Goal: Information Seeking & Learning: Find specific fact

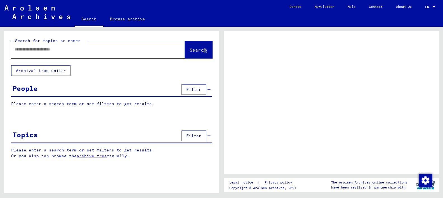
click at [40, 53] on input "text" at bounding box center [93, 50] width 157 height 6
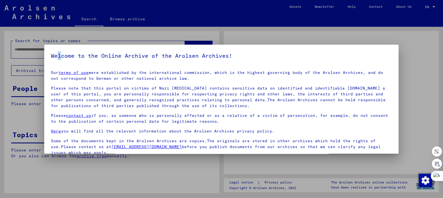
drag, startPoint x: 72, startPoint y: 57, endPoint x: 63, endPoint y: 54, distance: 9.6
click at [63, 54] on div "Welcome to the Online Archive of the Arolsen Archives! Our terms of use were es…" at bounding box center [221, 99] width 354 height 109
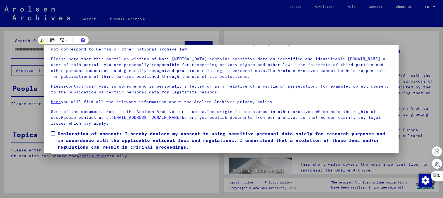
scroll to position [46, 0]
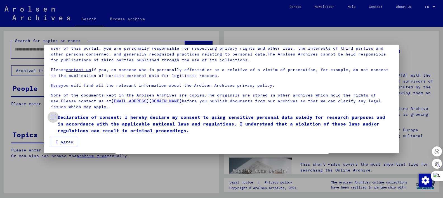
click at [54, 117] on span at bounding box center [53, 117] width 4 height 4
click at [60, 141] on button "I agree" at bounding box center [64, 142] width 27 height 11
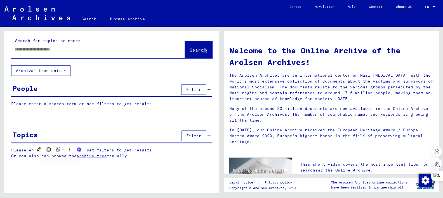
click at [23, 53] on input "text" at bounding box center [91, 50] width 153 height 6
type input "*****"
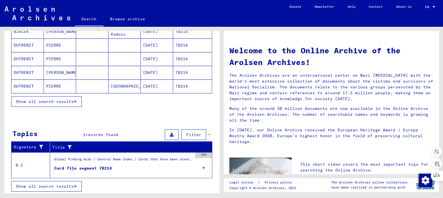
scroll to position [90, 0]
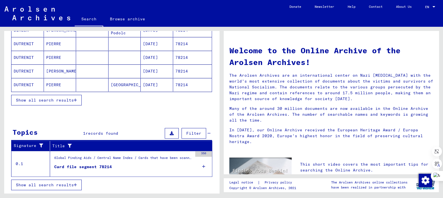
click at [68, 103] on span "Show all search results" at bounding box center [45, 100] width 58 height 5
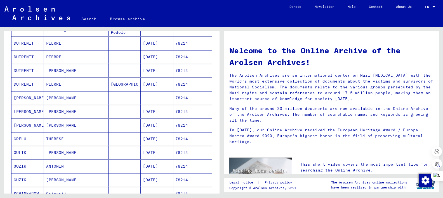
click at [177, 105] on mat-cell "78214" at bounding box center [192, 97] width 39 height 13
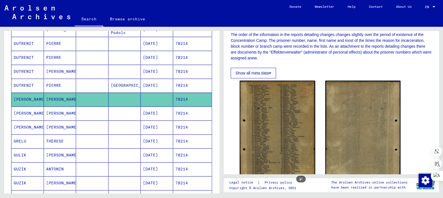
scroll to position [124, 0]
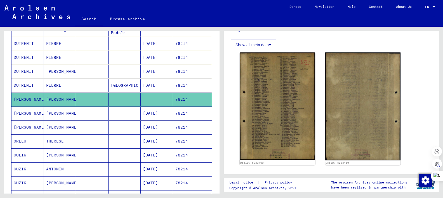
click at [177, 120] on mat-cell "78214" at bounding box center [192, 114] width 39 height 14
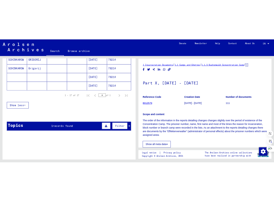
scroll to position [144, 0]
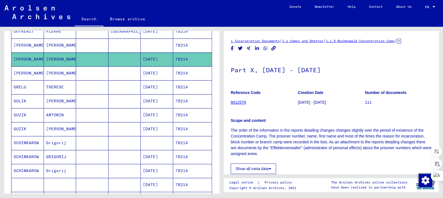
click at [179, 80] on mat-cell "78214" at bounding box center [192, 74] width 39 height 14
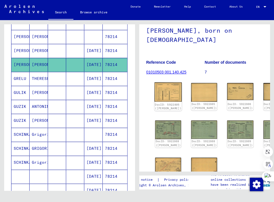
scroll to position [62, 0]
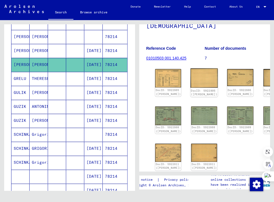
click at [191, 69] on img at bounding box center [204, 78] width 27 height 20
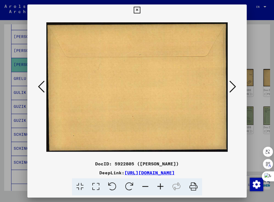
click at [231, 84] on icon at bounding box center [233, 86] width 7 height 13
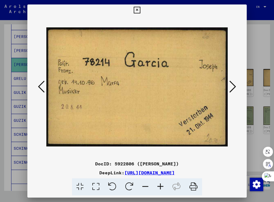
click at [234, 85] on button at bounding box center [233, 87] width 10 height 16
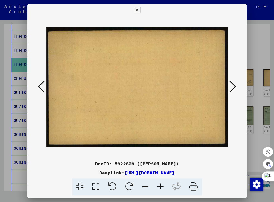
click at [235, 85] on button at bounding box center [233, 87] width 10 height 16
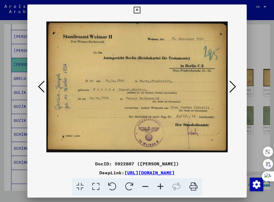
click at [231, 85] on icon at bounding box center [233, 86] width 7 height 13
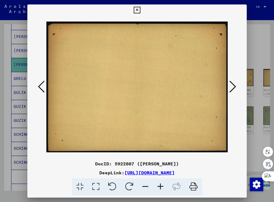
click at [231, 85] on icon at bounding box center [233, 86] width 7 height 13
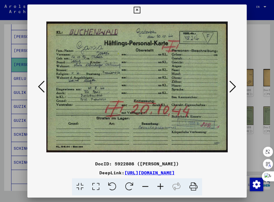
click at [230, 86] on icon at bounding box center [233, 86] width 7 height 13
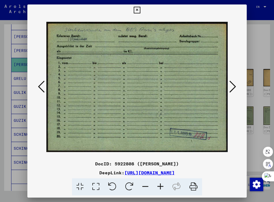
click at [232, 82] on icon at bounding box center [233, 86] width 7 height 13
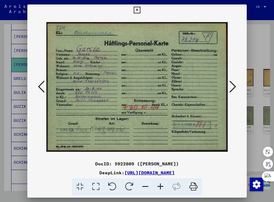
click at [232, 85] on icon at bounding box center [233, 86] width 7 height 13
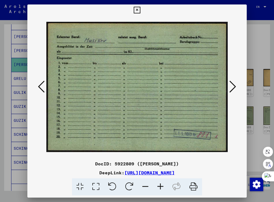
click at [230, 86] on icon at bounding box center [233, 86] width 7 height 13
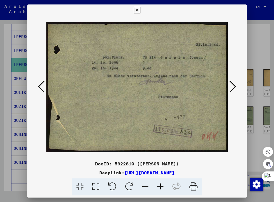
click at [231, 87] on icon at bounding box center [233, 86] width 7 height 13
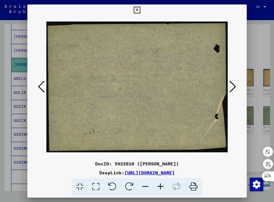
click at [231, 87] on icon at bounding box center [233, 86] width 7 height 13
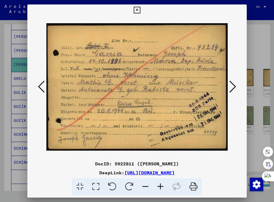
click at [231, 88] on icon at bounding box center [233, 86] width 7 height 13
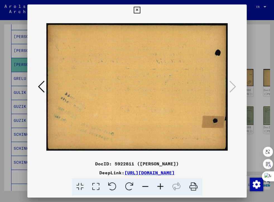
click at [137, 8] on icon at bounding box center [137, 10] width 6 height 7
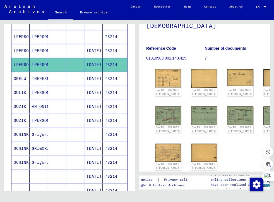
click at [106, 85] on mat-cell "78214" at bounding box center [115, 79] width 25 height 14
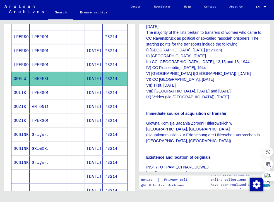
scroll to position [311, 0]
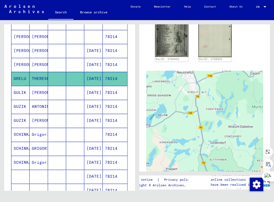
click at [106, 57] on mat-cell "78214" at bounding box center [115, 51] width 25 height 14
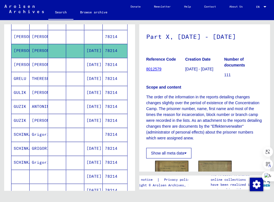
scroll to position [124, 0]
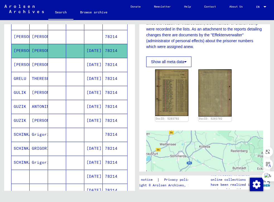
click at [107, 44] on mat-cell "78214" at bounding box center [115, 37] width 25 height 14
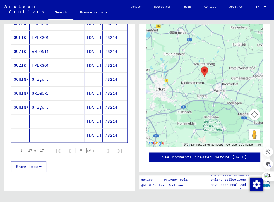
scroll to position [208, 0]
